Goal: Task Accomplishment & Management: Complete application form

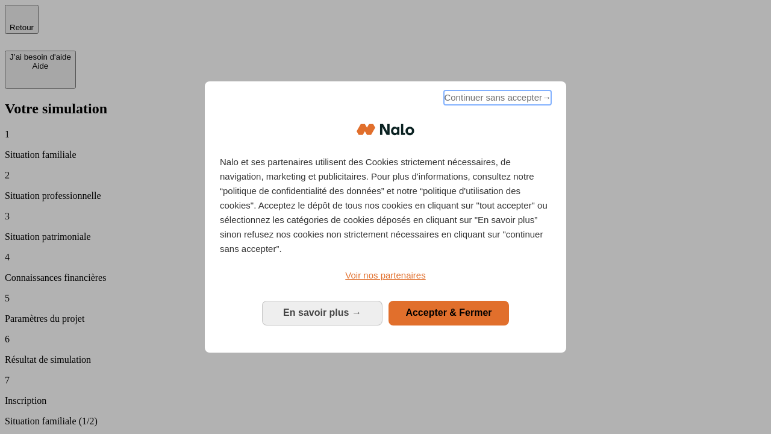
click at [496, 99] on span "Continuer sans accepter →" at bounding box center [497, 97] width 107 height 14
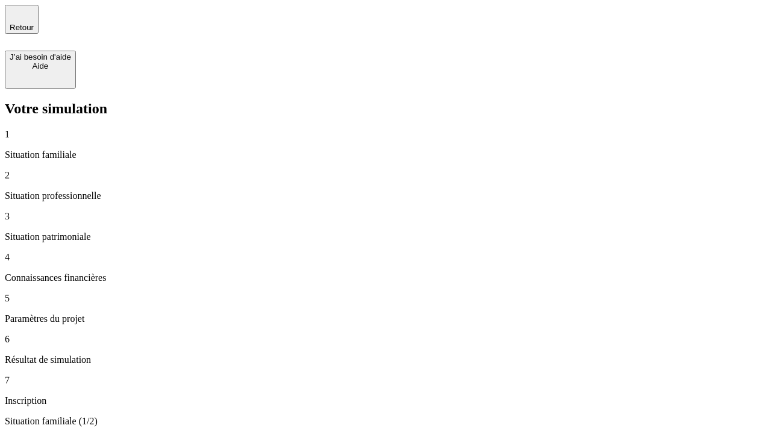
type input "30 000"
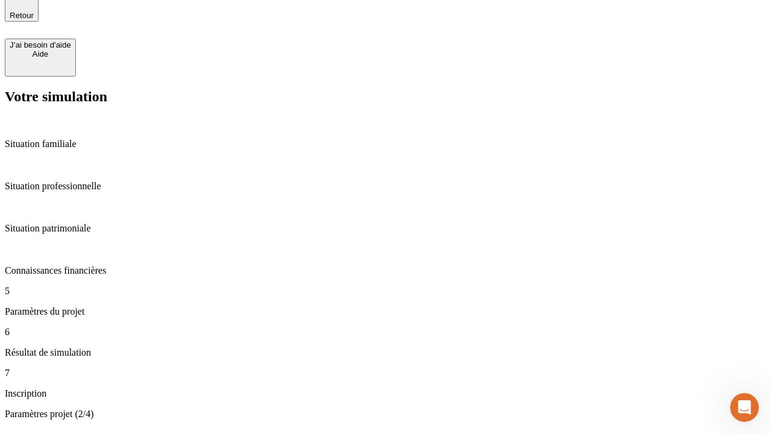
type input "25"
type input "64"
type input "1 000"
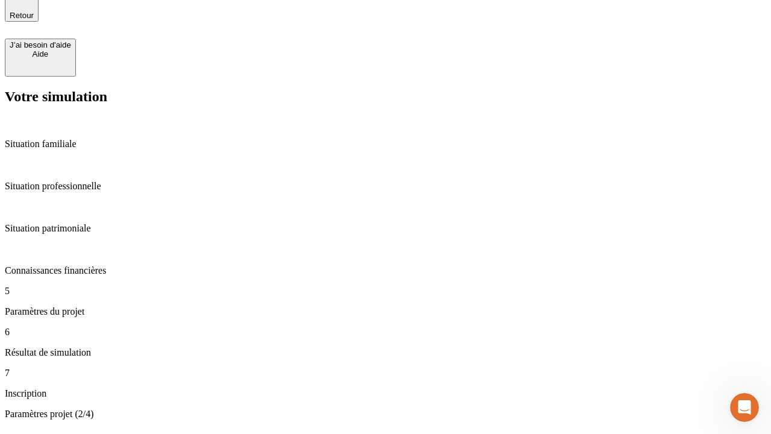
type input "640"
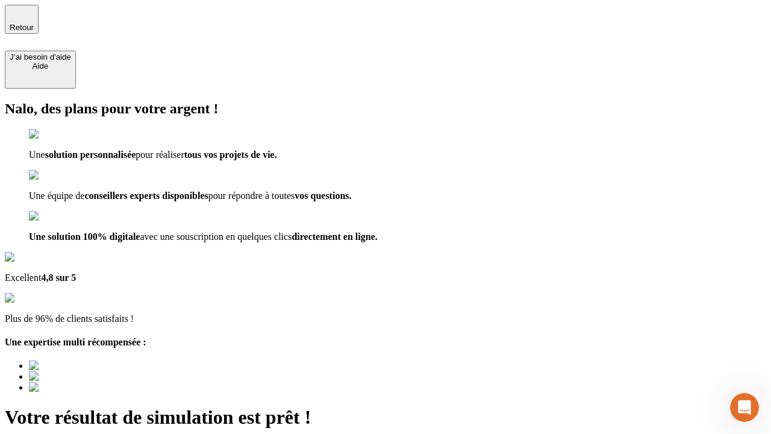
type input "[EMAIL_ADDRESS][PERSON_NAME][DOMAIN_NAME]"
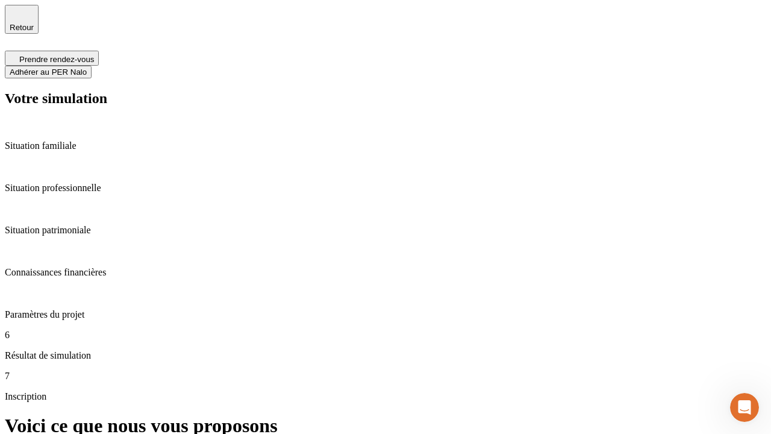
click at [87, 67] on span "Adhérer au PER Nalo" at bounding box center [48, 71] width 77 height 9
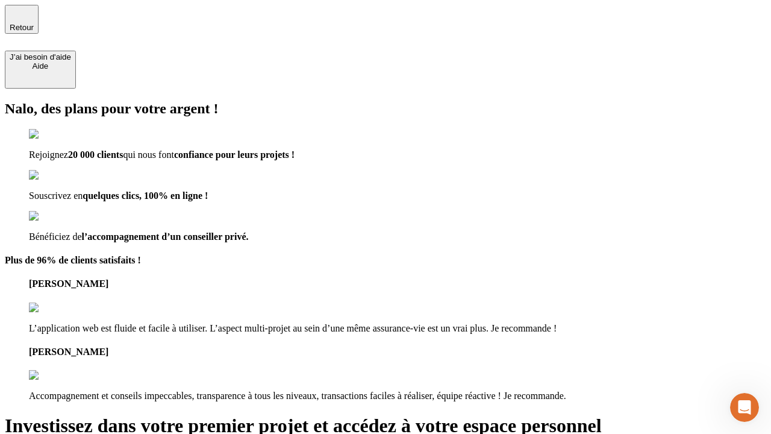
type input "[PERSON_NAME][EMAIL_ADDRESS][DOMAIN_NAME]"
